Goal: Navigation & Orientation: Find specific page/section

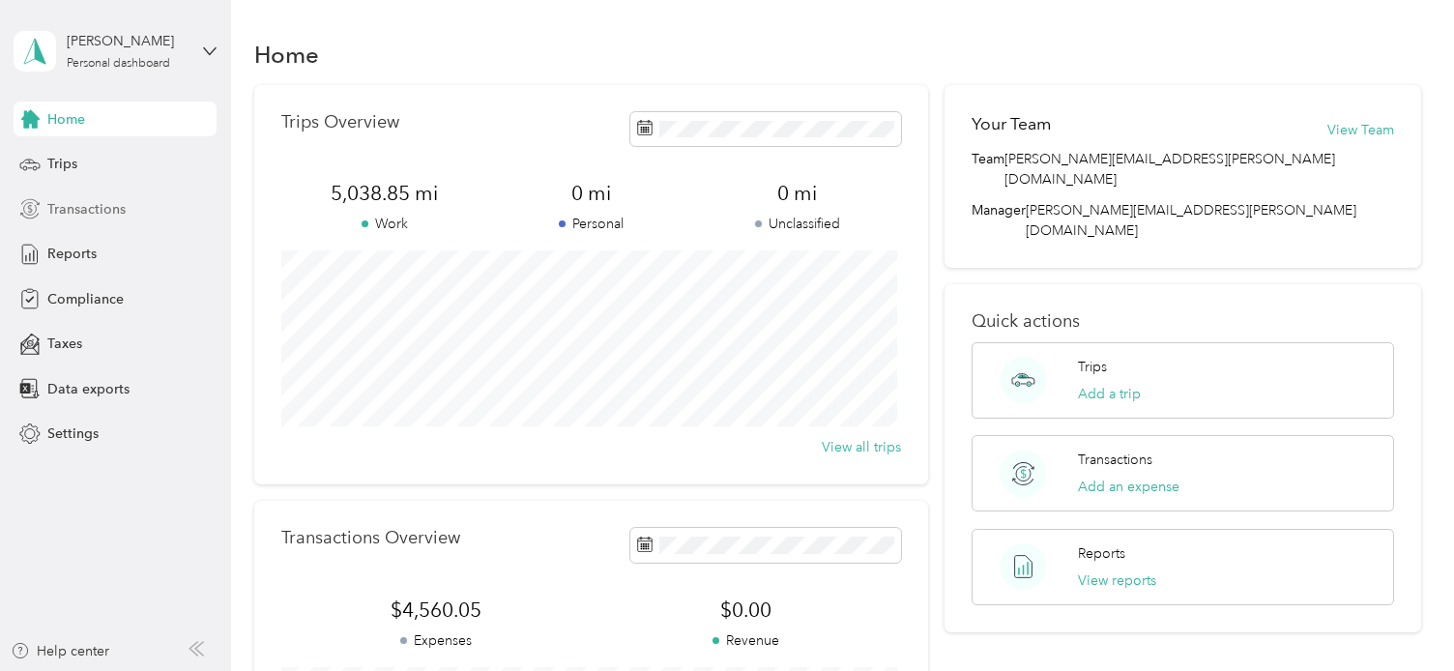
click at [77, 206] on span "Transactions" at bounding box center [86, 209] width 78 height 20
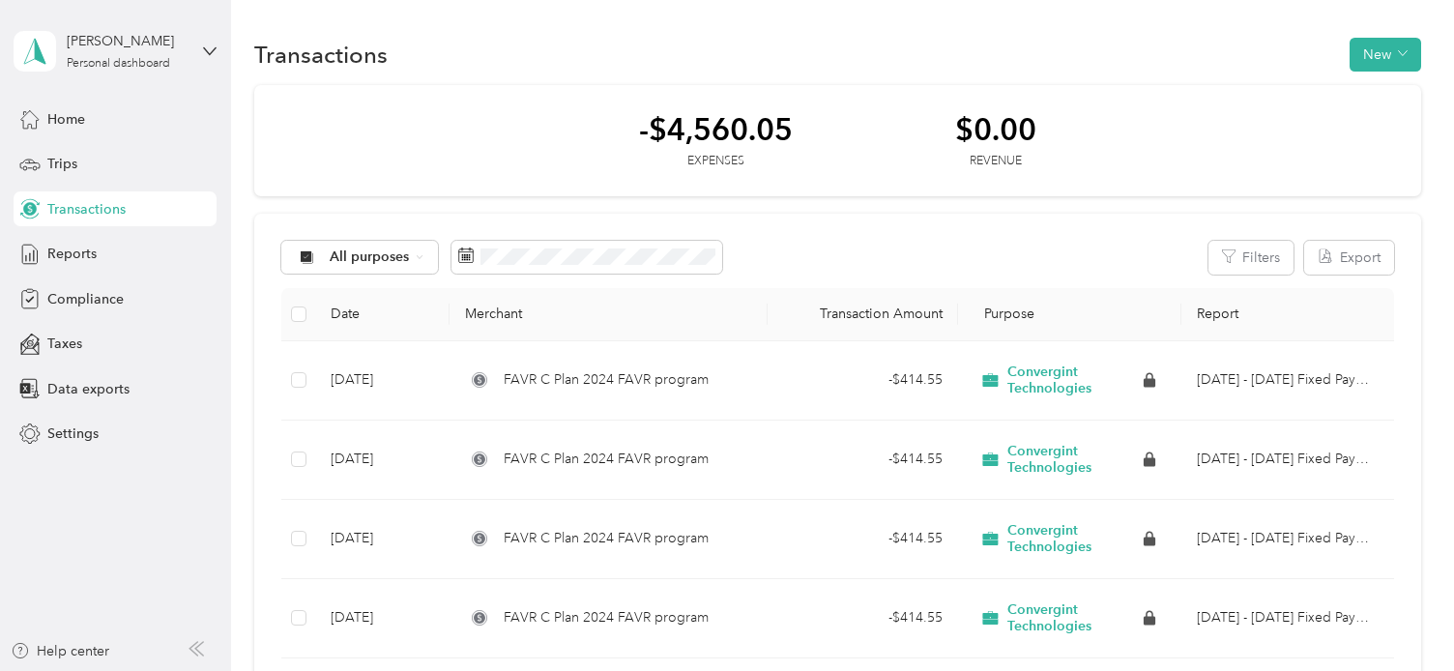
click at [77, 206] on span "Transactions" at bounding box center [86, 209] width 78 height 20
click at [75, 252] on span "Reports" at bounding box center [71, 254] width 49 height 20
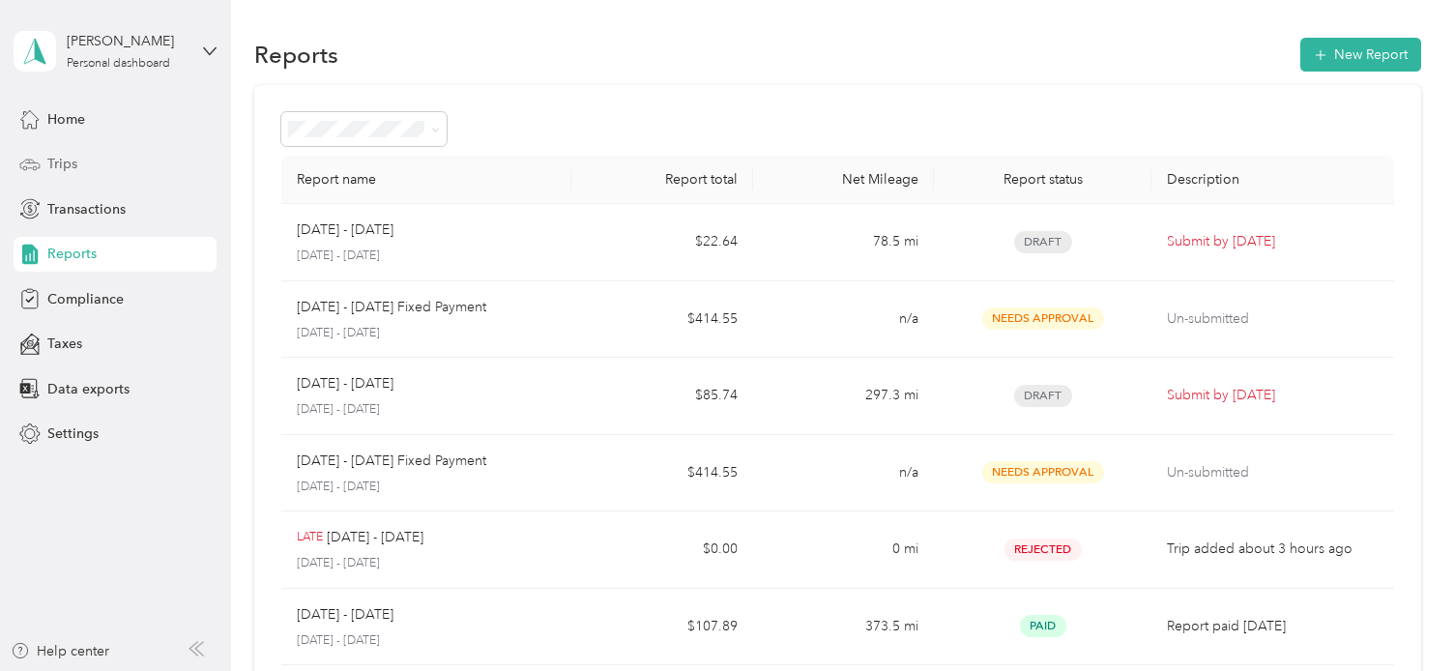
click at [67, 163] on span "Trips" at bounding box center [62, 164] width 30 height 20
